Goal: Information Seeking & Learning: Learn about a topic

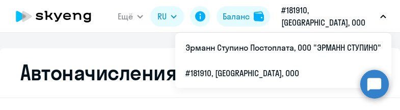
select select "10"
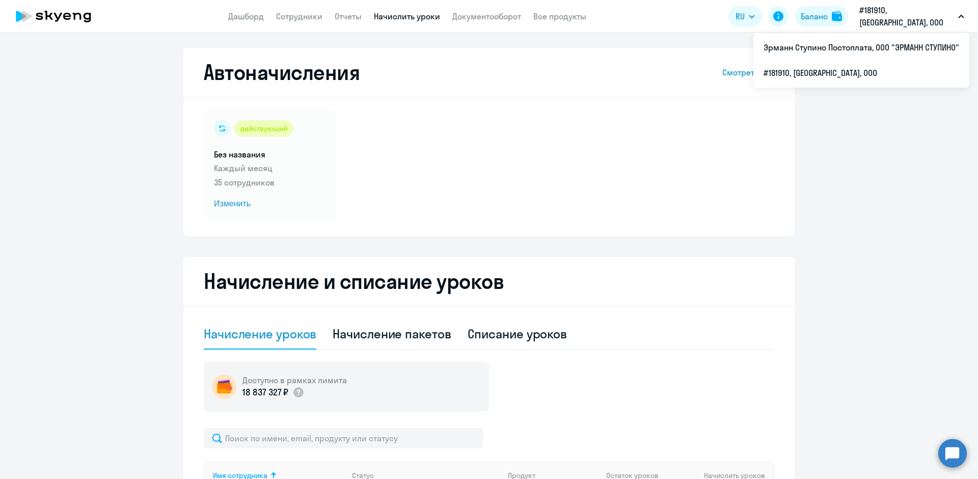
click at [396, 14] on link "Начислить уроки" at bounding box center [407, 16] width 66 height 10
click at [302, 20] on link "Сотрудники" at bounding box center [299, 16] width 46 height 10
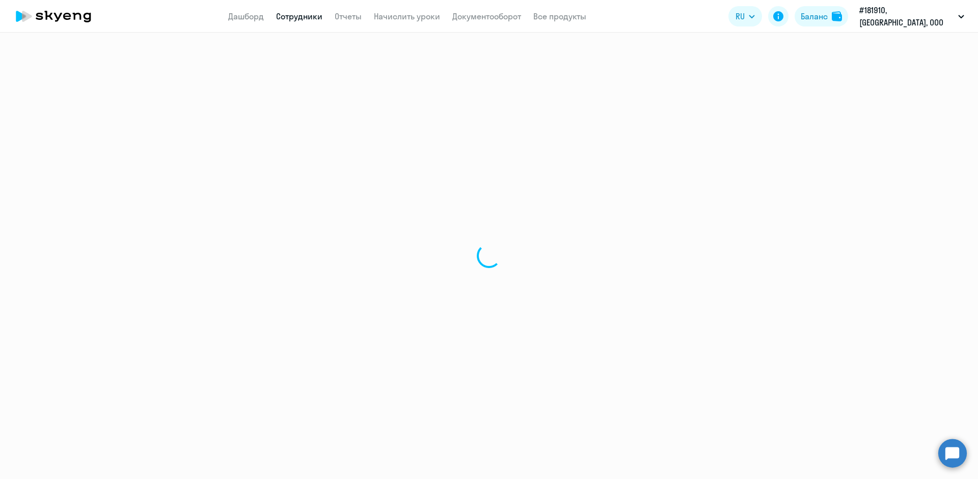
select select "30"
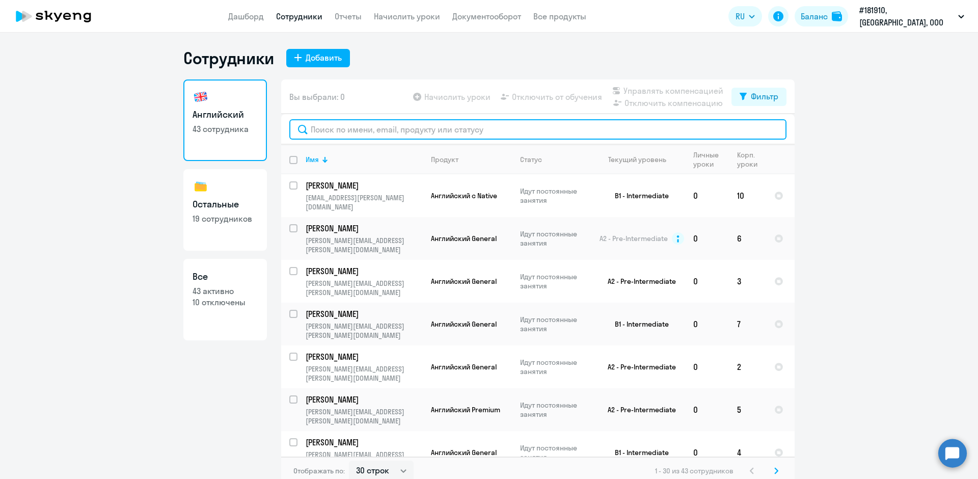
click at [391, 109] on input "text" at bounding box center [537, 129] width 497 height 20
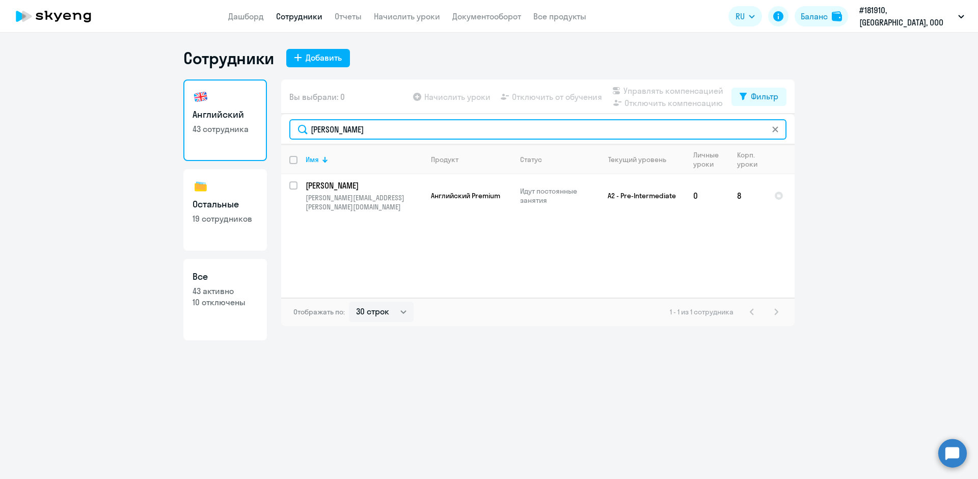
type input "[PERSON_NAME]"
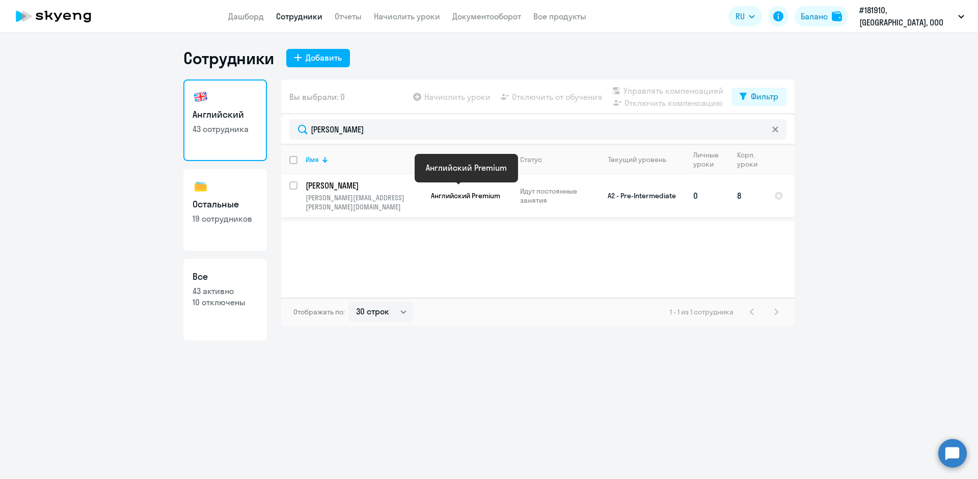
click at [399, 109] on span "Английский Premium" at bounding box center [465, 195] width 69 height 9
select select "english"
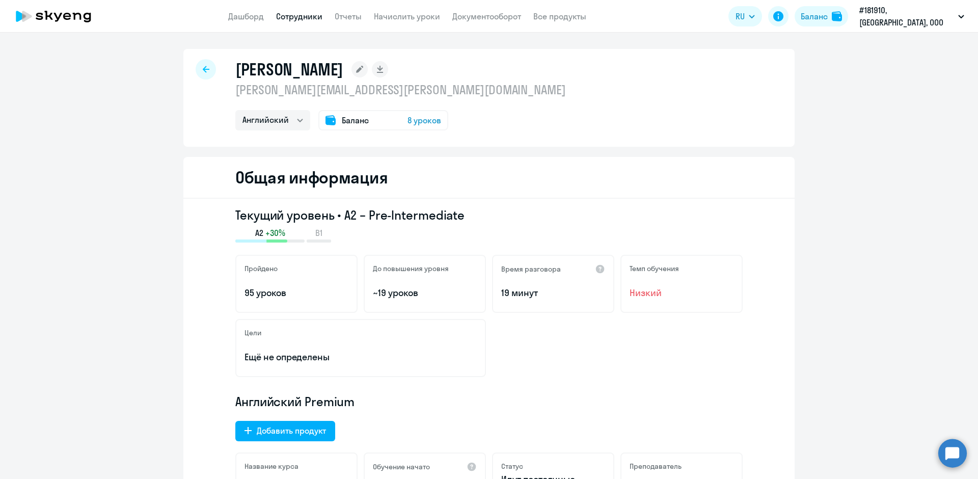
drag, startPoint x: 533, startPoint y: 315, endPoint x: 541, endPoint y: 320, distance: 9.4
click at [399, 109] on div "Пройдено 95 уроков До повышения уровня ~19 уроков Время разговора 19 минут Темп…" at bounding box center [488, 316] width 507 height 122
click at [399, 109] on p "Английский Premium" at bounding box center [488, 401] width 507 height 16
